Goal: Transaction & Acquisition: Purchase product/service

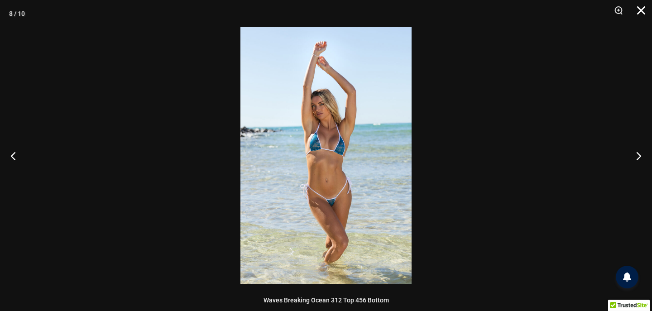
click at [642, 11] on button "Close" at bounding box center [638, 13] width 23 height 27
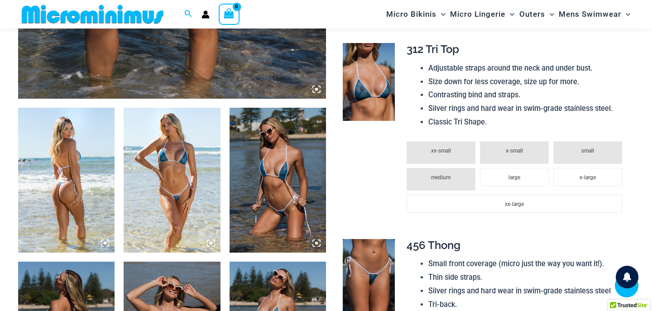
scroll to position [447, 0]
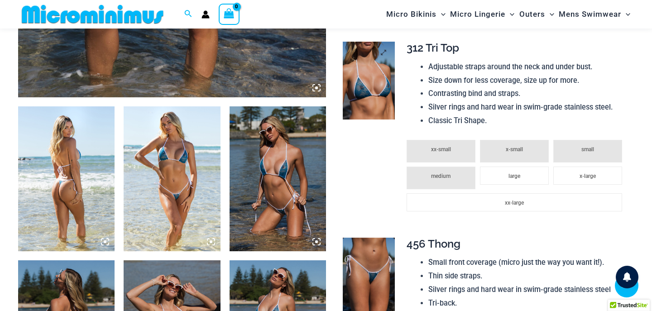
click at [386, 86] on img at bounding box center [369, 81] width 52 height 78
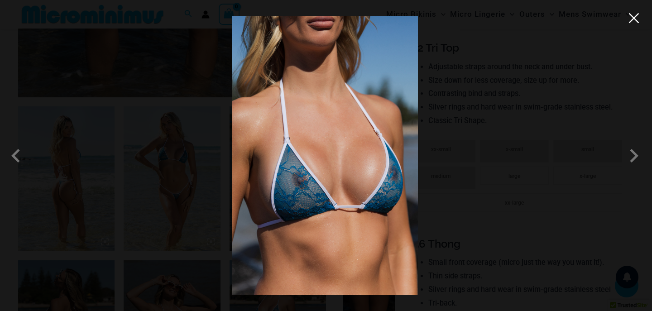
click at [636, 21] on button "Close" at bounding box center [634, 18] width 14 height 14
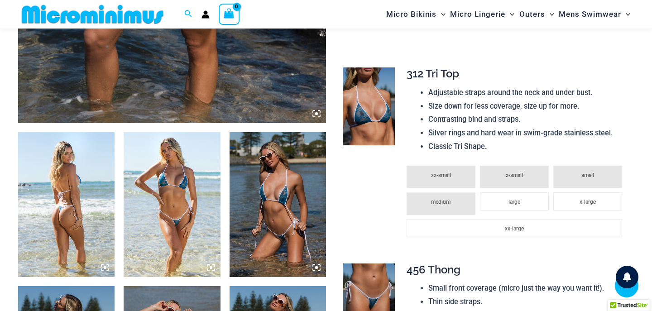
scroll to position [421, 0]
click at [197, 187] on img at bounding box center [172, 205] width 96 height 145
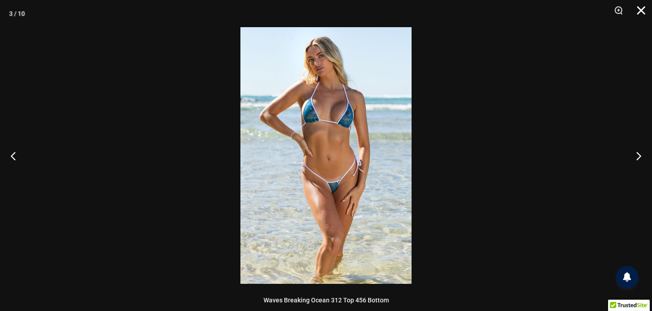
click at [641, 9] on button "Close" at bounding box center [638, 13] width 23 height 27
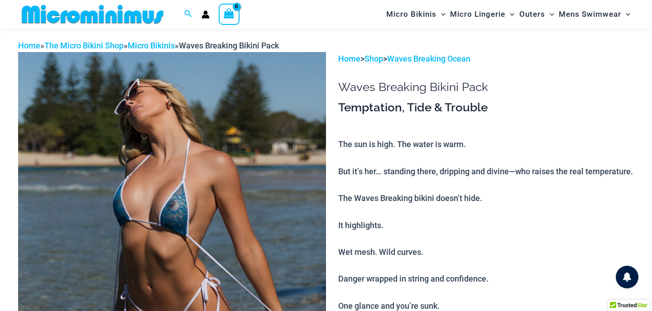
scroll to position [19, 0]
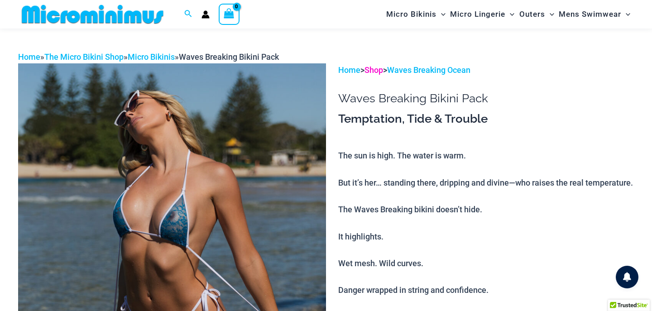
click at [381, 71] on link "Shop" at bounding box center [374, 70] width 19 height 10
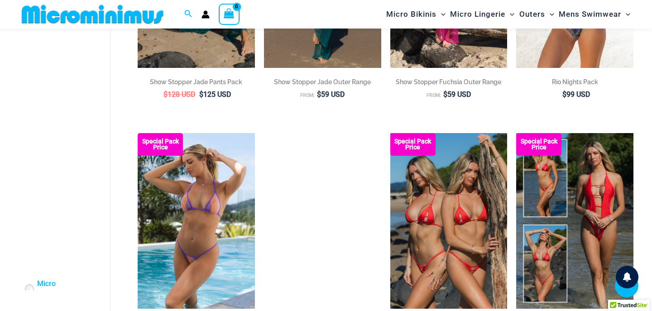
scroll to position [1467, 0]
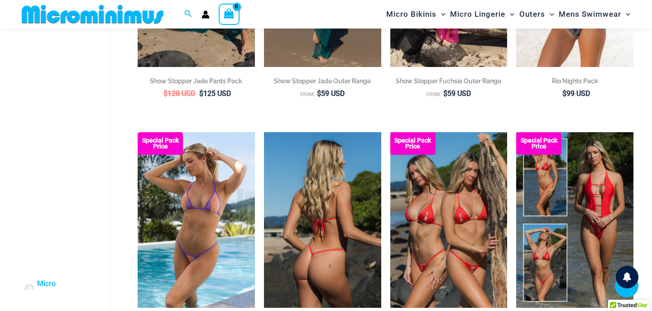
click at [335, 170] on img at bounding box center [322, 220] width 117 height 176
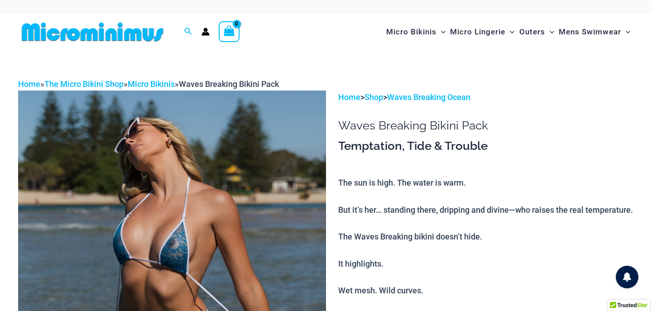
click at [380, 97] on link "Shop" at bounding box center [374, 97] width 19 height 10
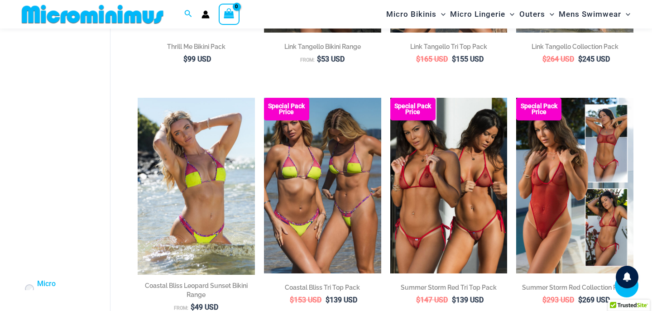
scroll to position [1763, 0]
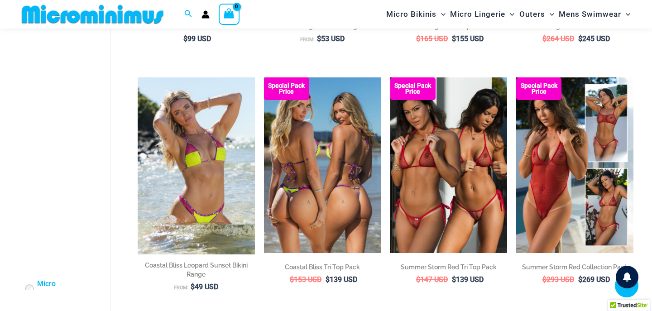
click at [336, 161] on img at bounding box center [322, 165] width 117 height 176
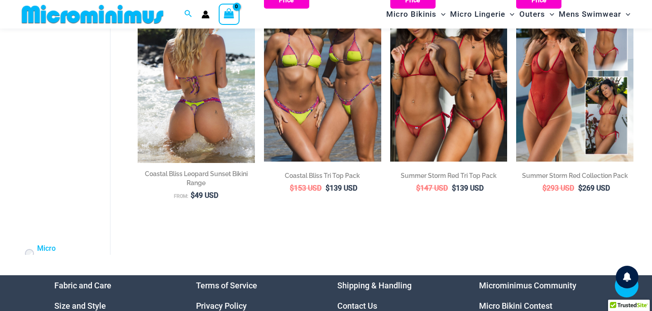
scroll to position [1838, 0]
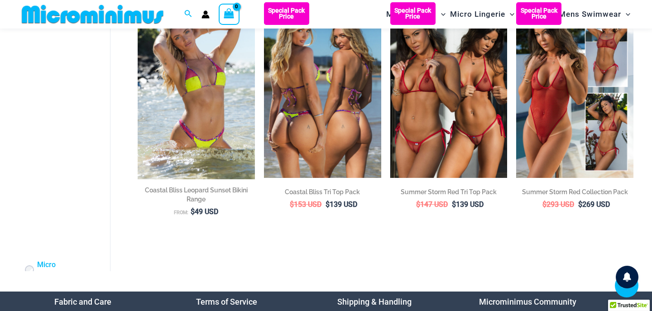
click at [299, 116] on img at bounding box center [322, 90] width 117 height 176
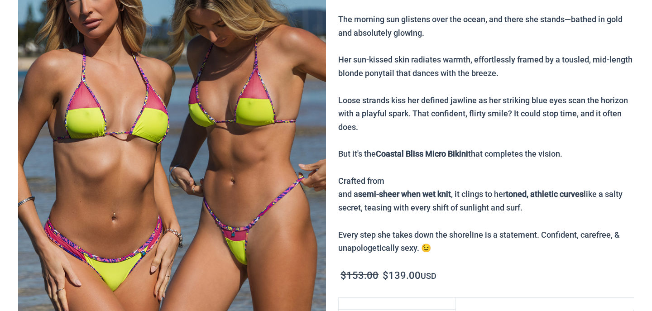
scroll to position [165, 0]
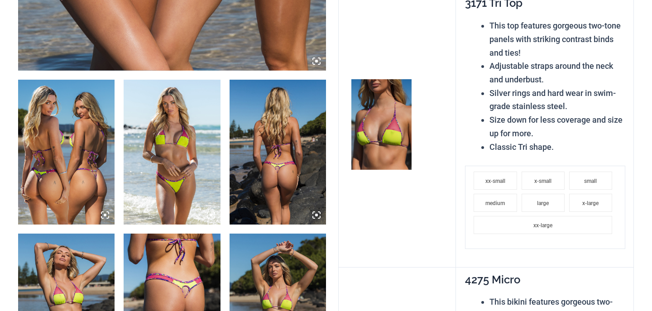
scroll to position [485, 0]
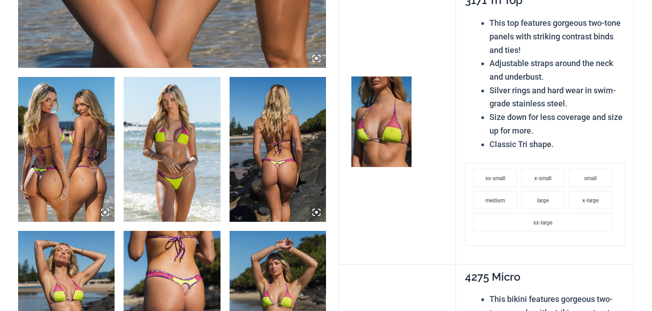
click at [72, 155] on img at bounding box center [66, 149] width 96 height 145
click at [106, 215] on icon at bounding box center [105, 212] width 8 height 8
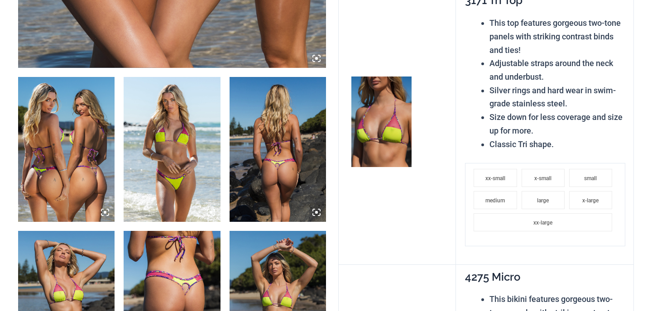
click at [106, 215] on icon at bounding box center [105, 212] width 8 height 8
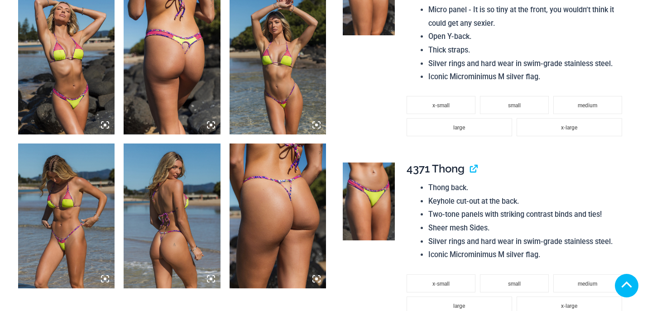
scroll to position [596, 0]
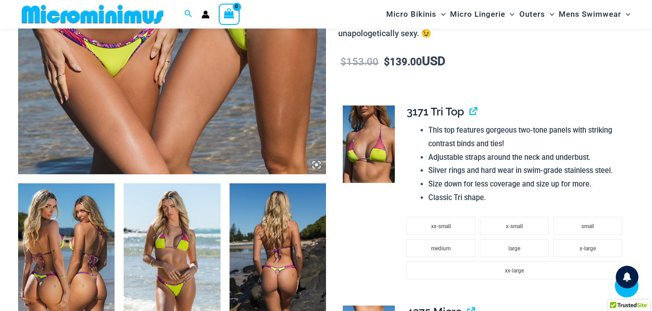
scroll to position [353, 0]
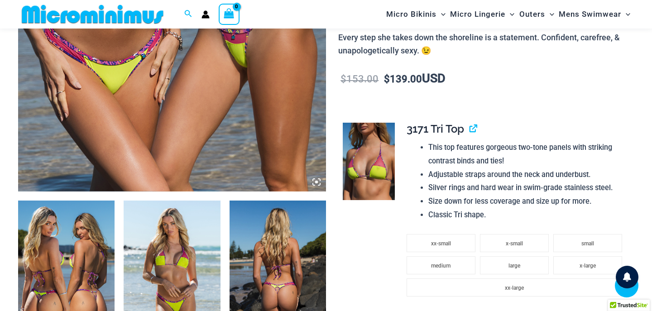
click at [317, 180] on icon at bounding box center [317, 182] width 8 height 8
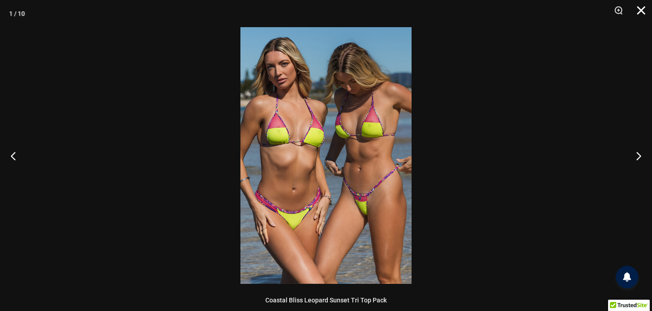
click at [641, 13] on button "Close" at bounding box center [638, 13] width 23 height 27
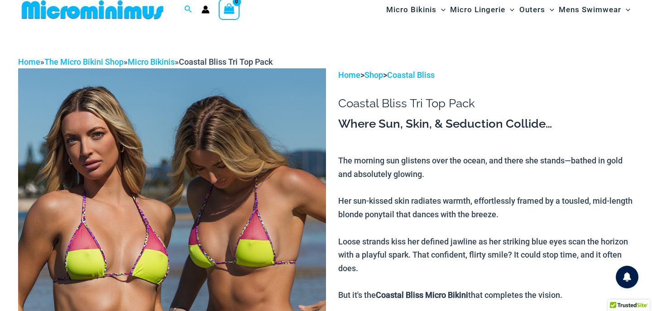
scroll to position [6, 0]
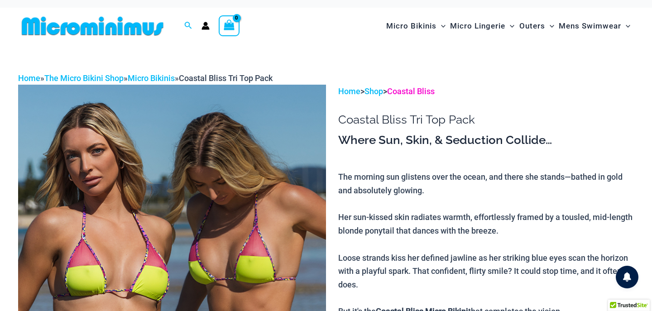
click at [419, 91] on link "Coastal Bliss" at bounding box center [411, 92] width 48 height 10
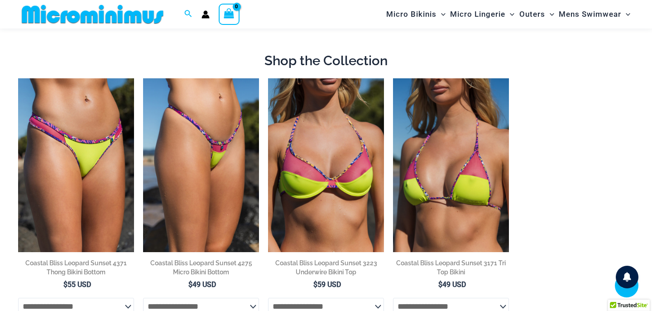
scroll to position [475, 0]
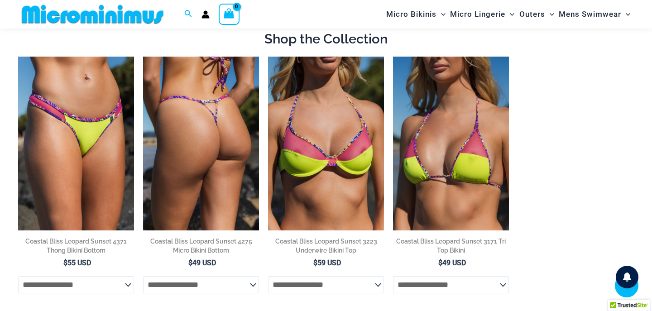
click at [226, 83] on img at bounding box center [201, 144] width 116 height 174
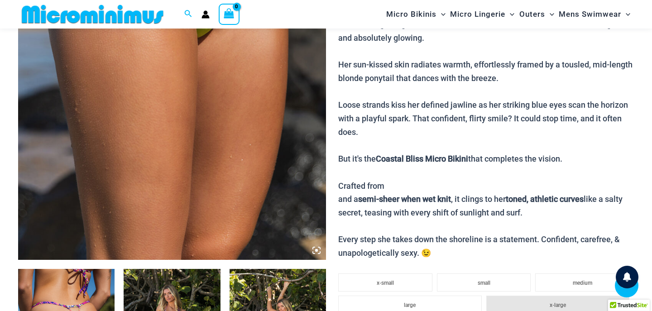
scroll to position [337, 0]
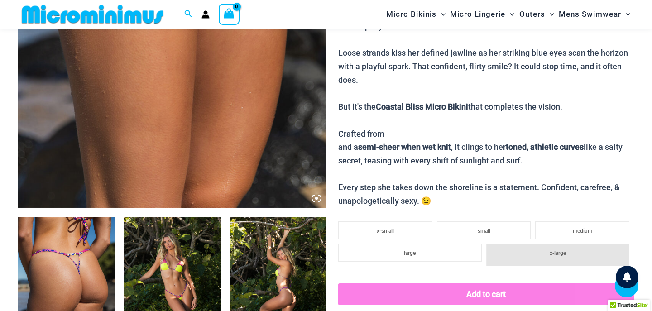
click at [314, 199] on icon at bounding box center [317, 198] width 8 height 8
